Goal: Information Seeking & Learning: Learn about a topic

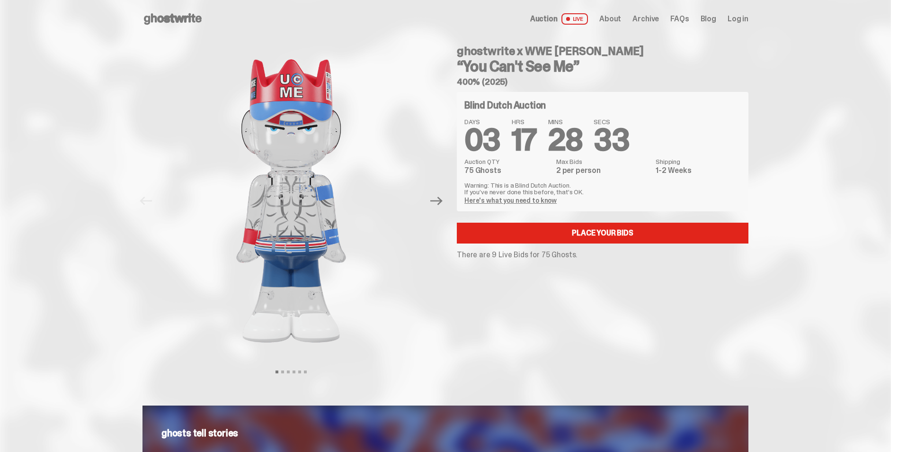
click at [517, 199] on link "Here's what you need to know" at bounding box center [510, 200] width 92 height 9
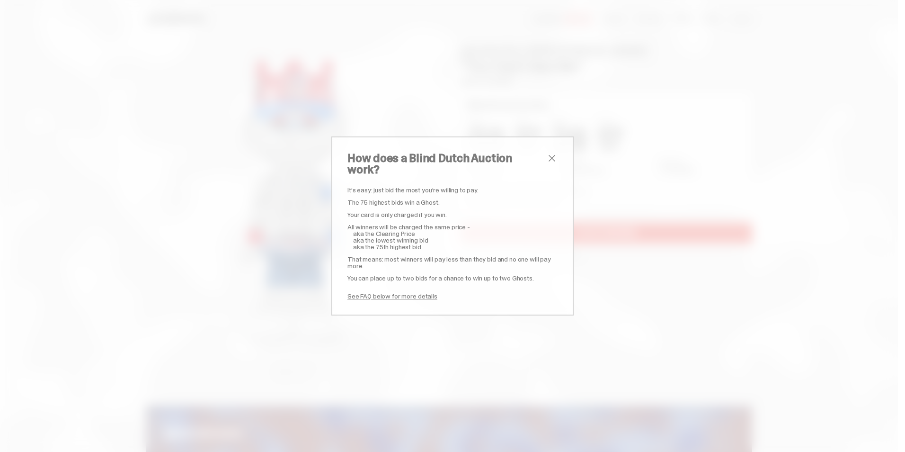
click at [548, 163] on span "close" at bounding box center [551, 157] width 11 height 11
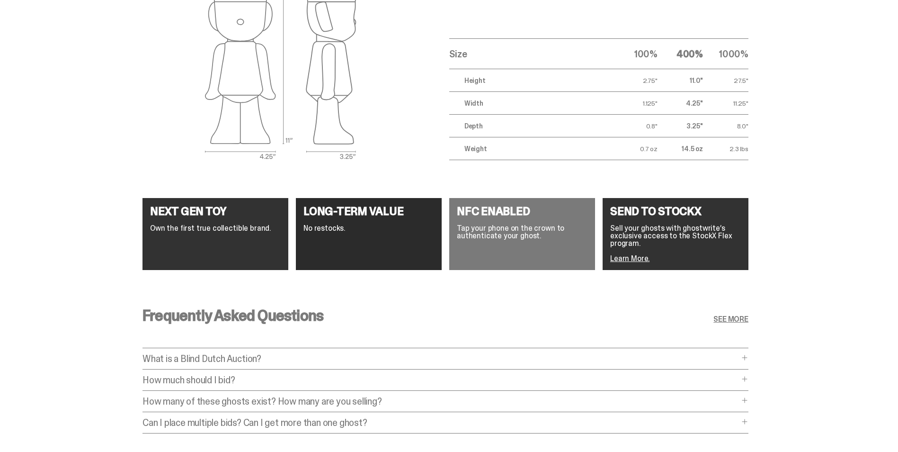
scroll to position [1713, 0]
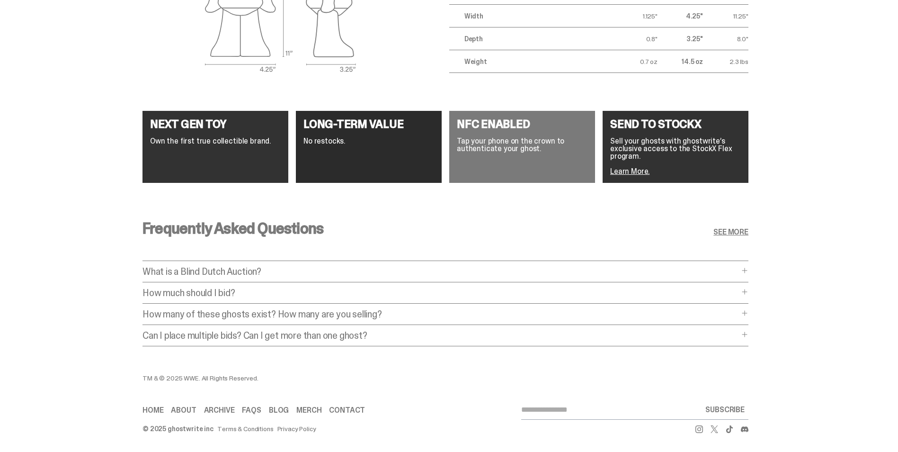
click at [747, 288] on span at bounding box center [745, 292] width 8 height 8
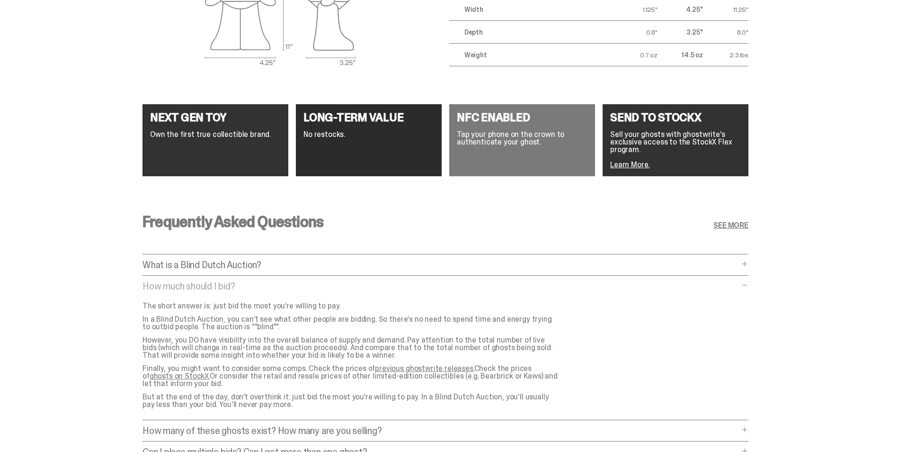
click at [451, 367] on link "previous ghostwrite releases." at bounding box center [424, 368] width 99 height 10
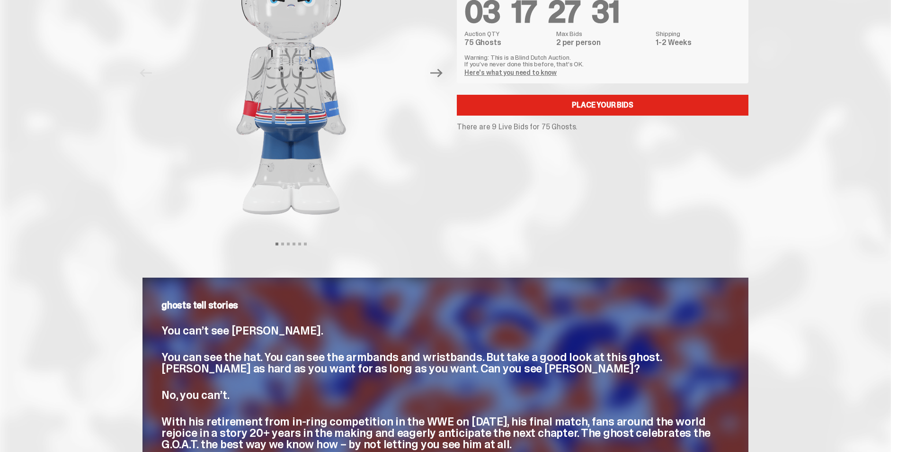
scroll to position [9, 0]
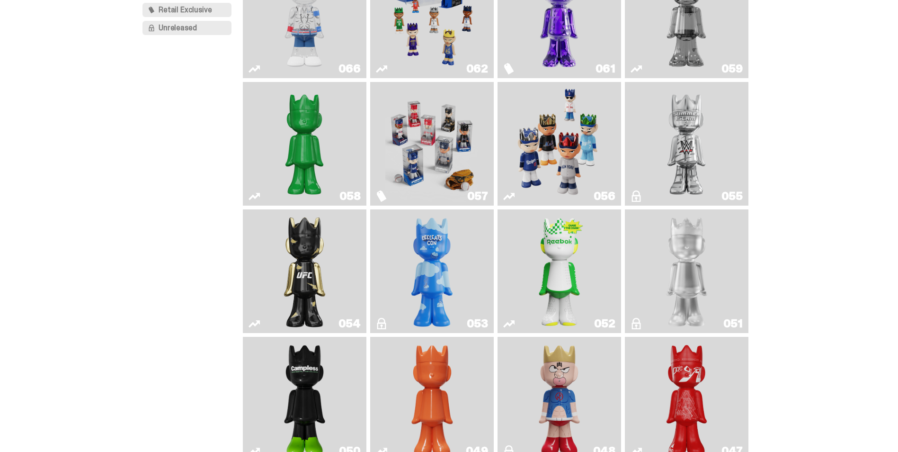
scroll to position [142, 0]
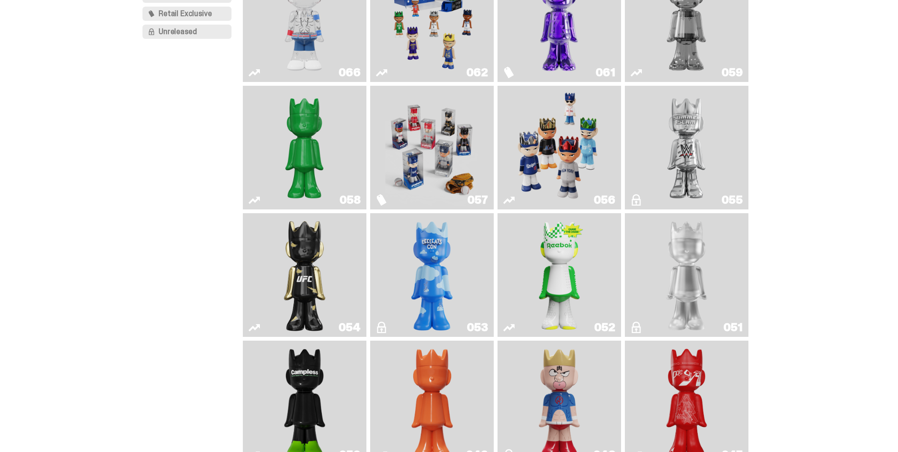
click at [691, 170] on img "I Was There SummerSlam" at bounding box center [686, 147] width 93 height 116
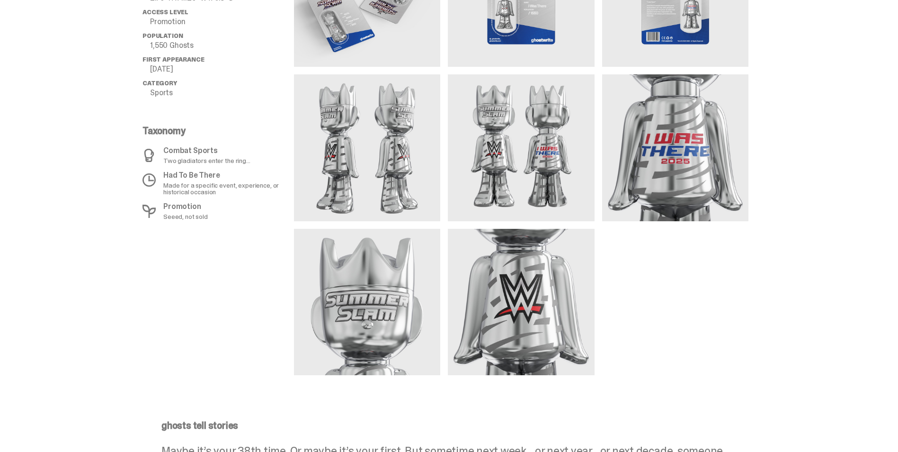
scroll to position [688, 0]
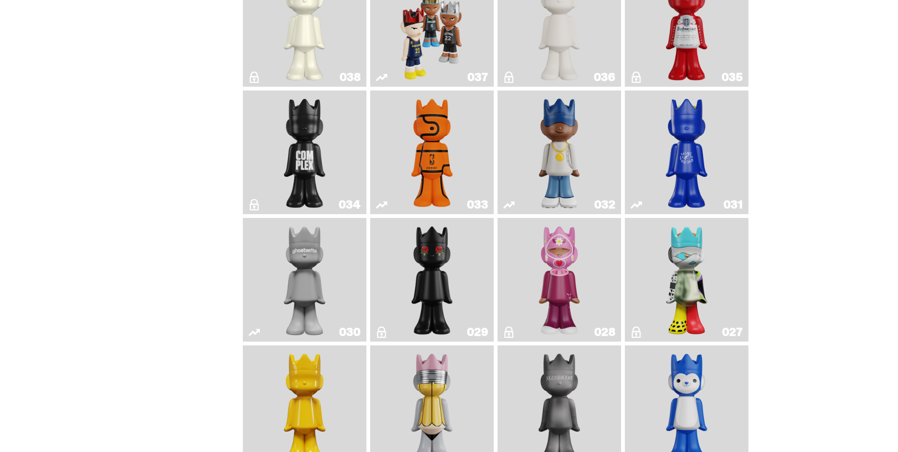
scroll to position [899, 0]
